Goal: Find contact information: Find contact information

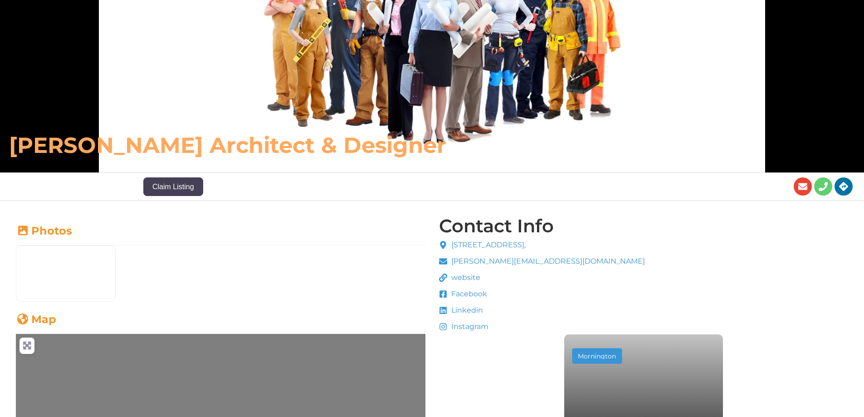
scroll to position [138, 0]
